Goal: Information Seeking & Learning: Learn about a topic

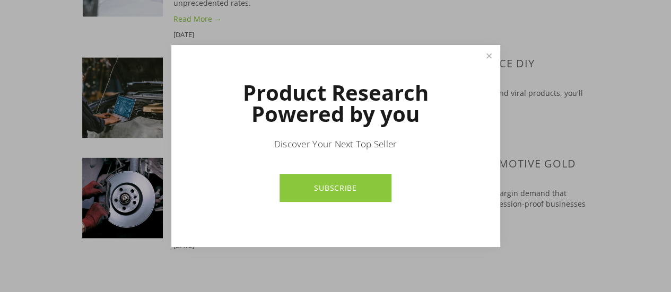
scroll to position [686, 0]
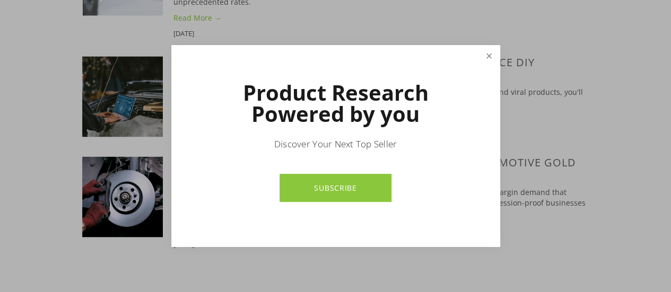
click at [488, 58] on link "Close" at bounding box center [488, 56] width 19 height 19
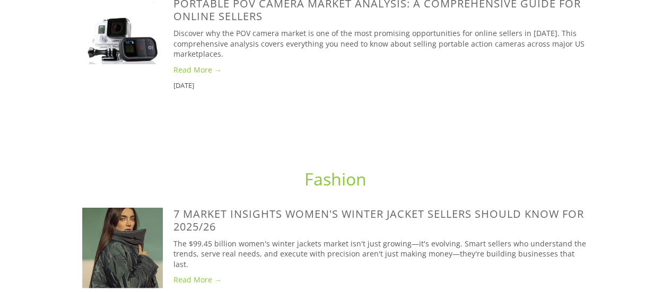
scroll to position [1263, 0]
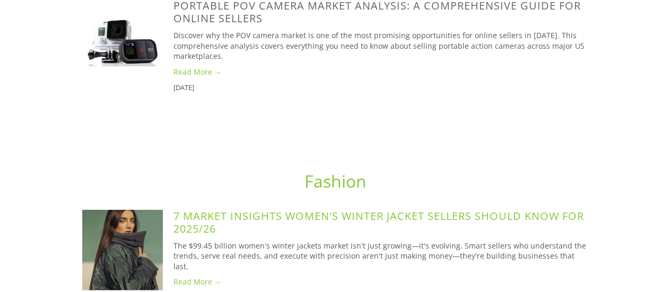
click at [284, 209] on link "7 Market Insights Women's Winter Jacket Sellers Should Know for 2025/26" at bounding box center [378, 222] width 410 height 27
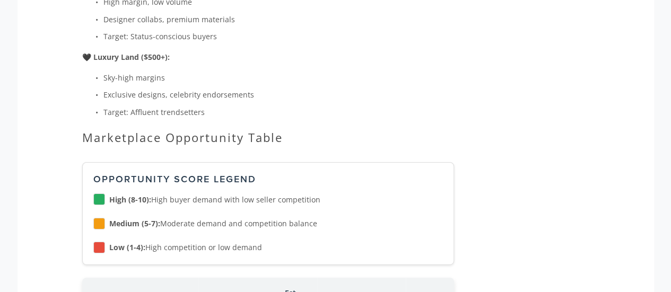
scroll to position [1608, 0]
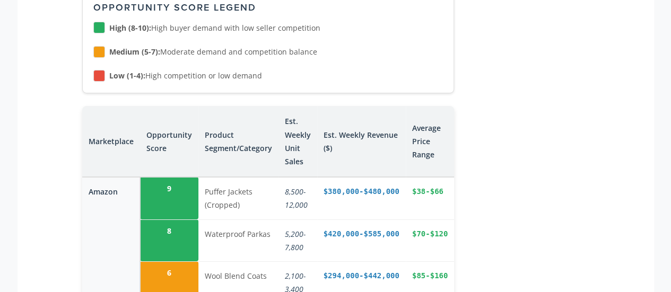
scroll to position [1772, 0]
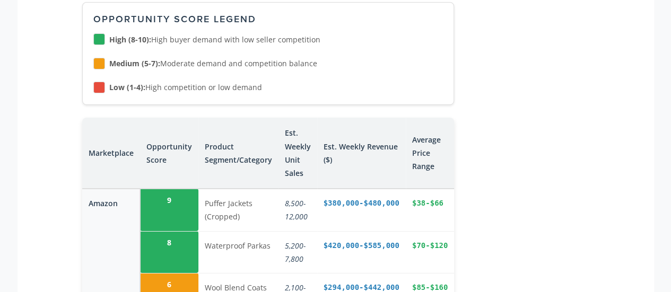
scroll to position [1761, 0]
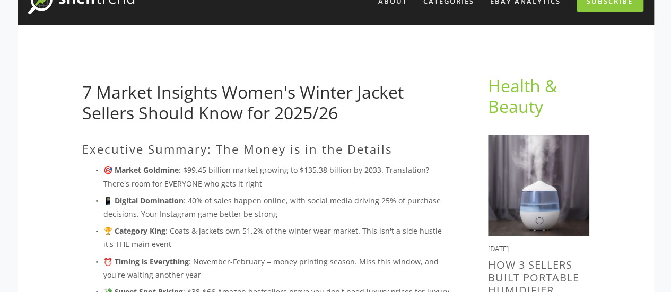
scroll to position [0, 0]
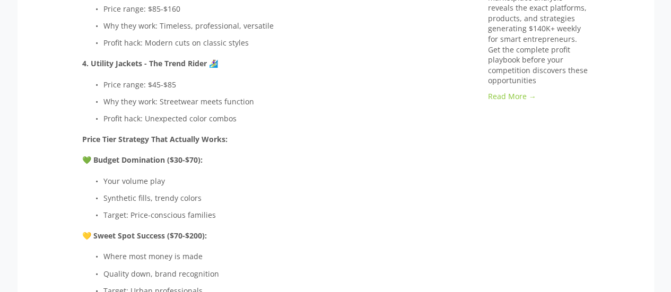
scroll to position [1274, 0]
